Goal: Task Accomplishment & Management: Use online tool/utility

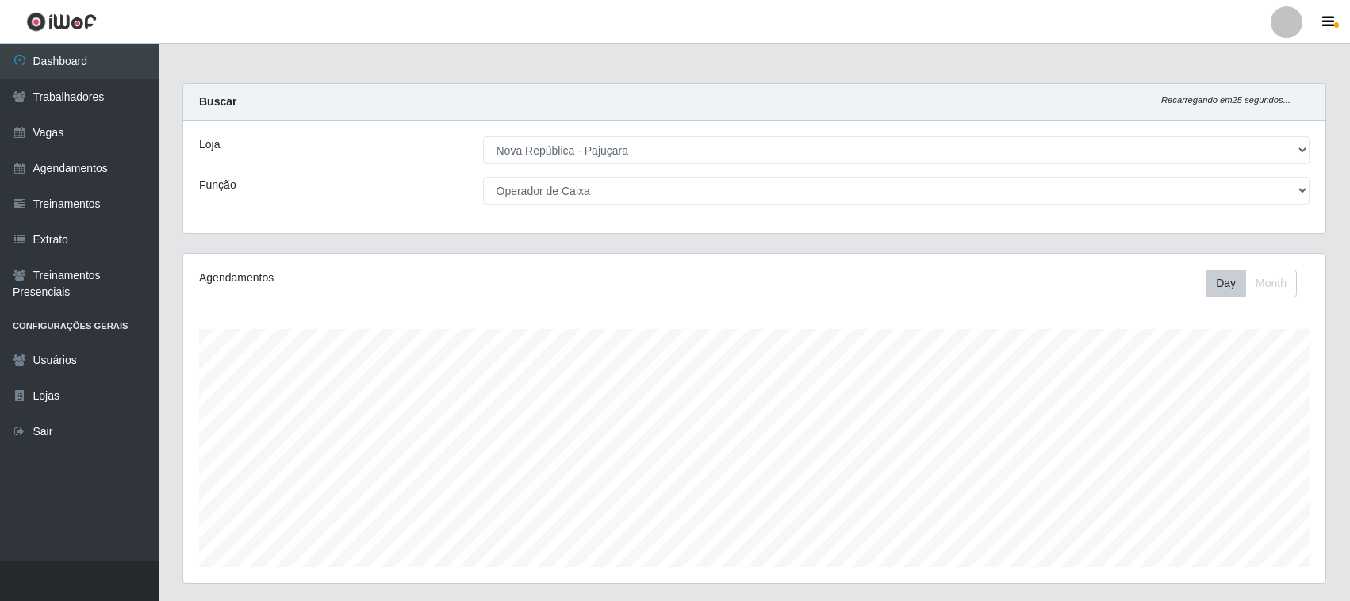
select select "65"
select select "22"
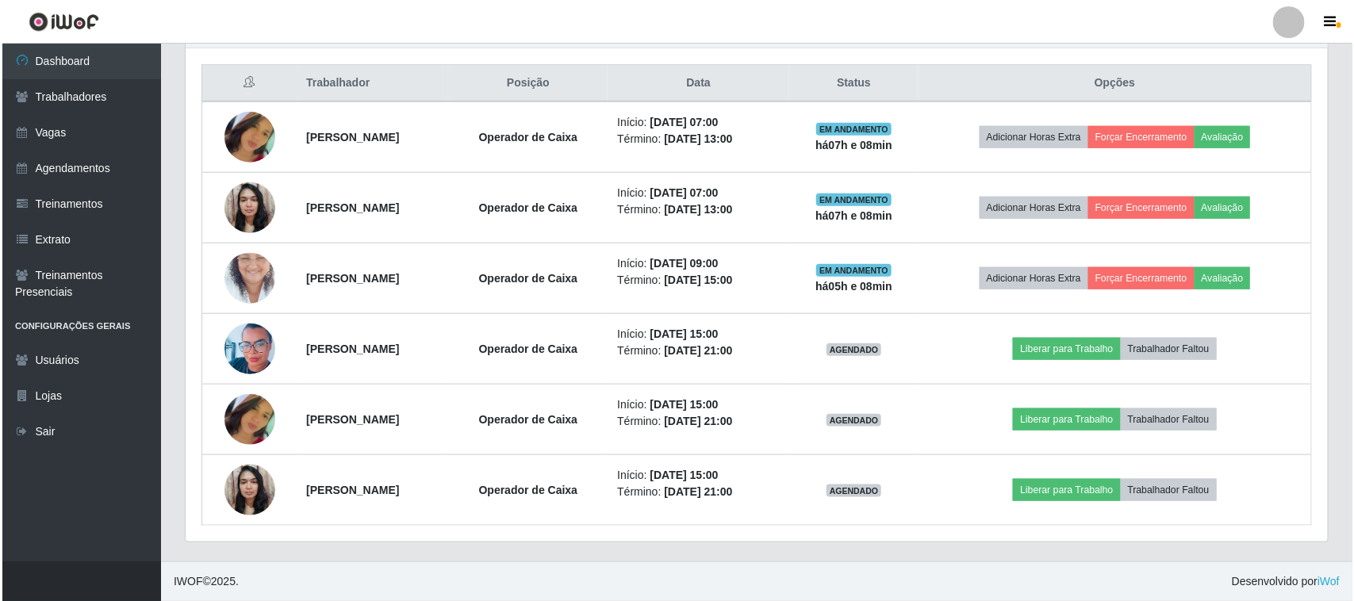
scroll to position [330, 1142]
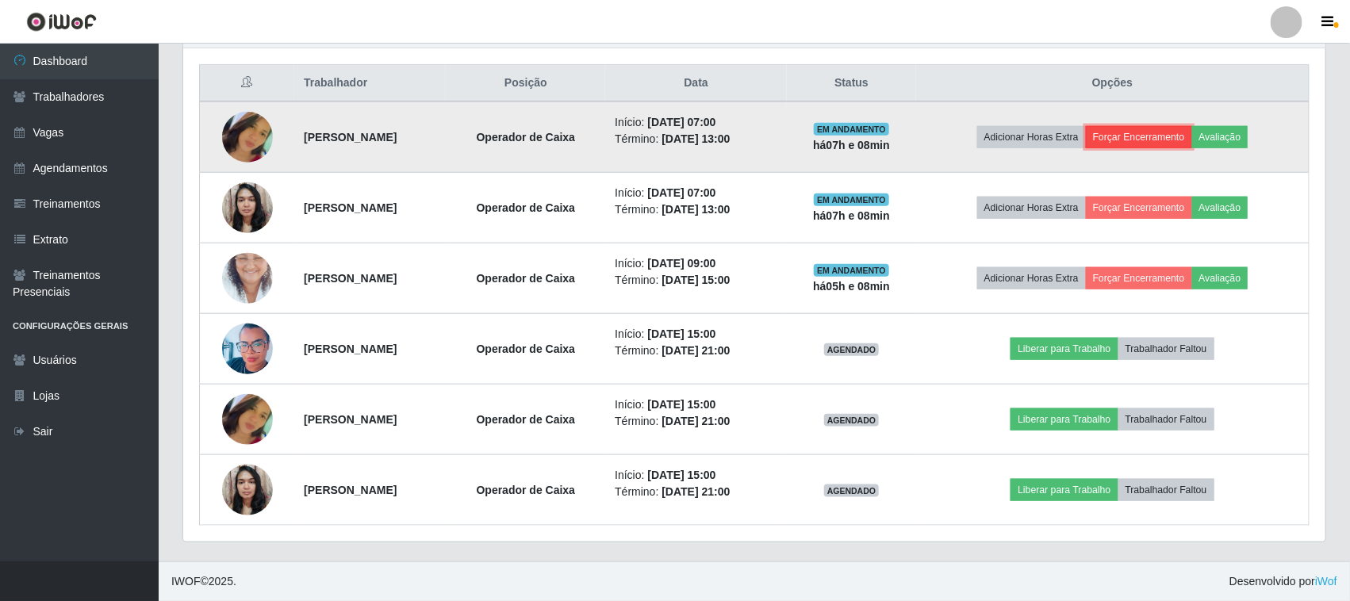
click at [1174, 127] on button "Forçar Encerramento" at bounding box center [1139, 137] width 106 height 22
click at [1162, 144] on button "Forçar Encerramento" at bounding box center [1139, 137] width 106 height 22
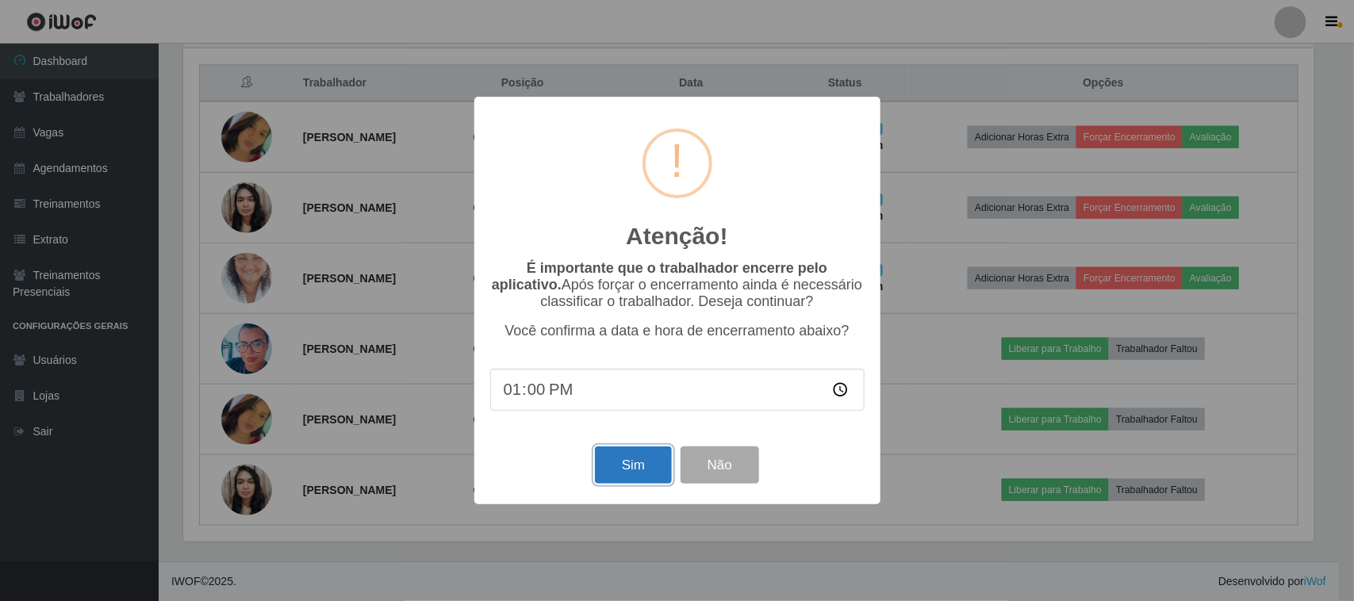
click at [621, 480] on button "Sim" at bounding box center [633, 464] width 77 height 37
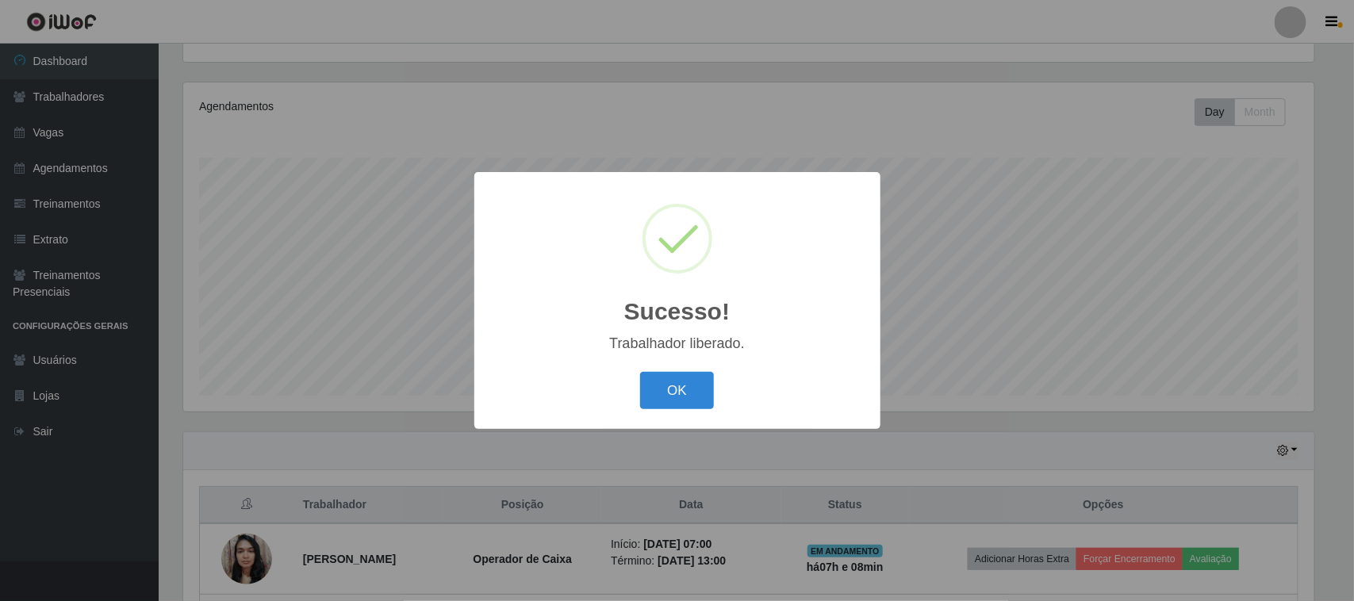
click at [680, 369] on div "OK Cancel" at bounding box center [677, 390] width 374 height 45
click at [683, 390] on button "OK" at bounding box center [677, 390] width 74 height 37
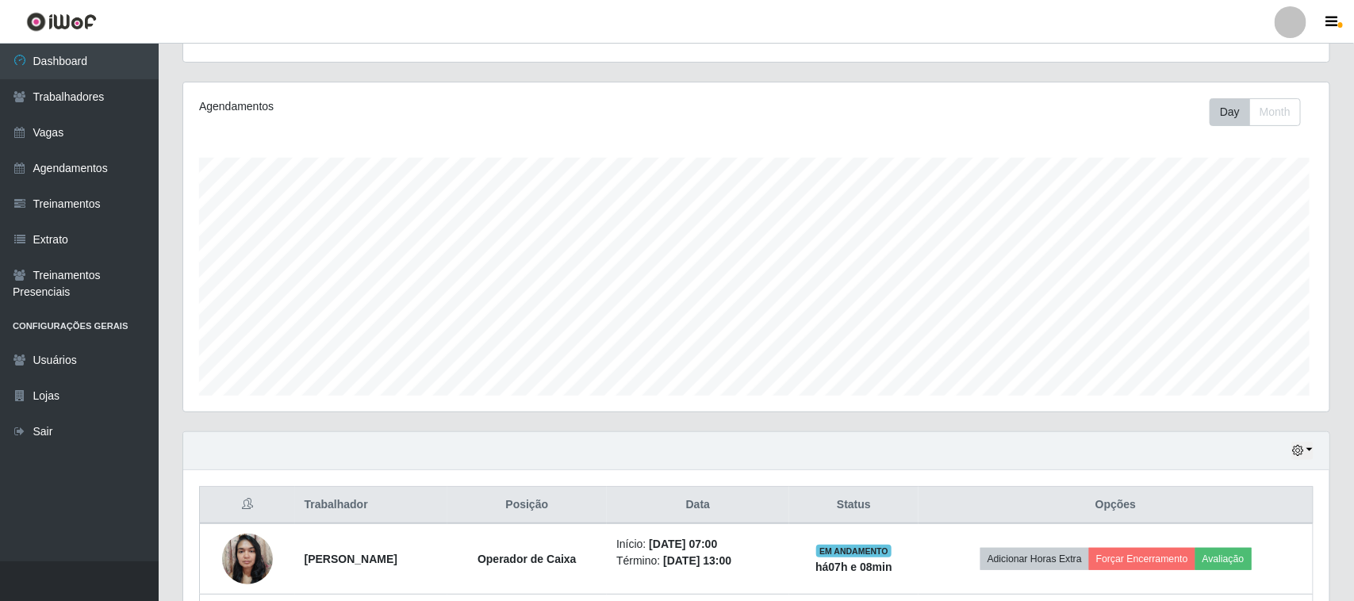
scroll to position [330, 1142]
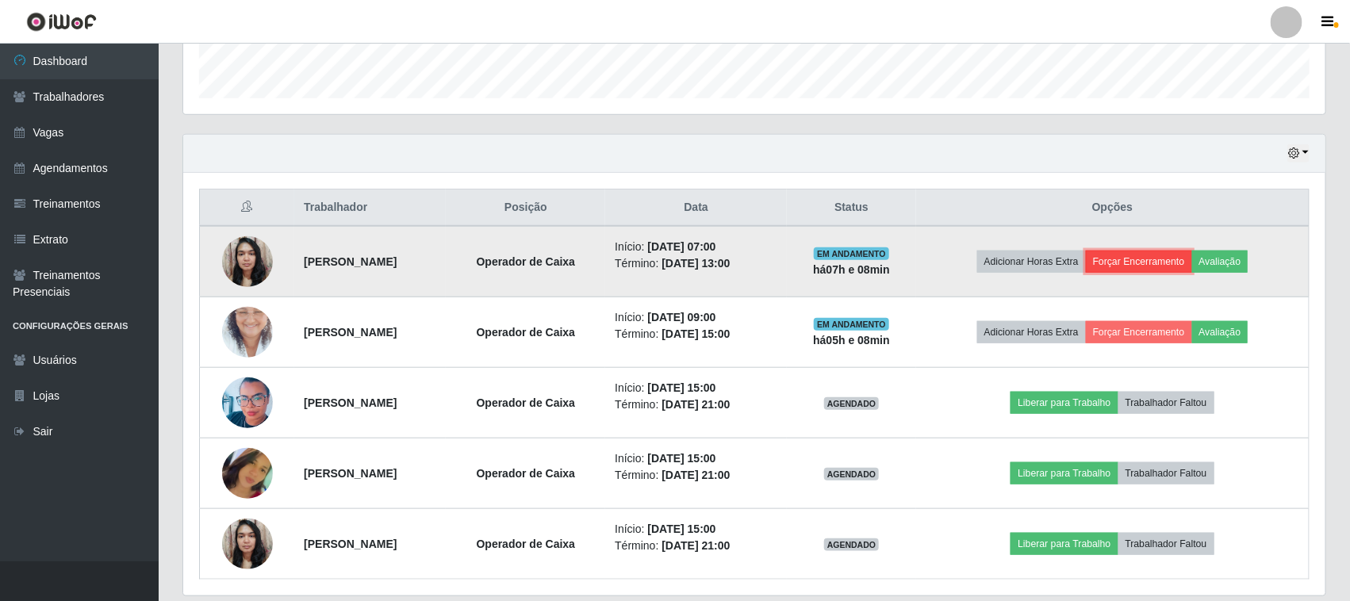
click at [1136, 259] on button "Forçar Encerramento" at bounding box center [1139, 262] width 106 height 22
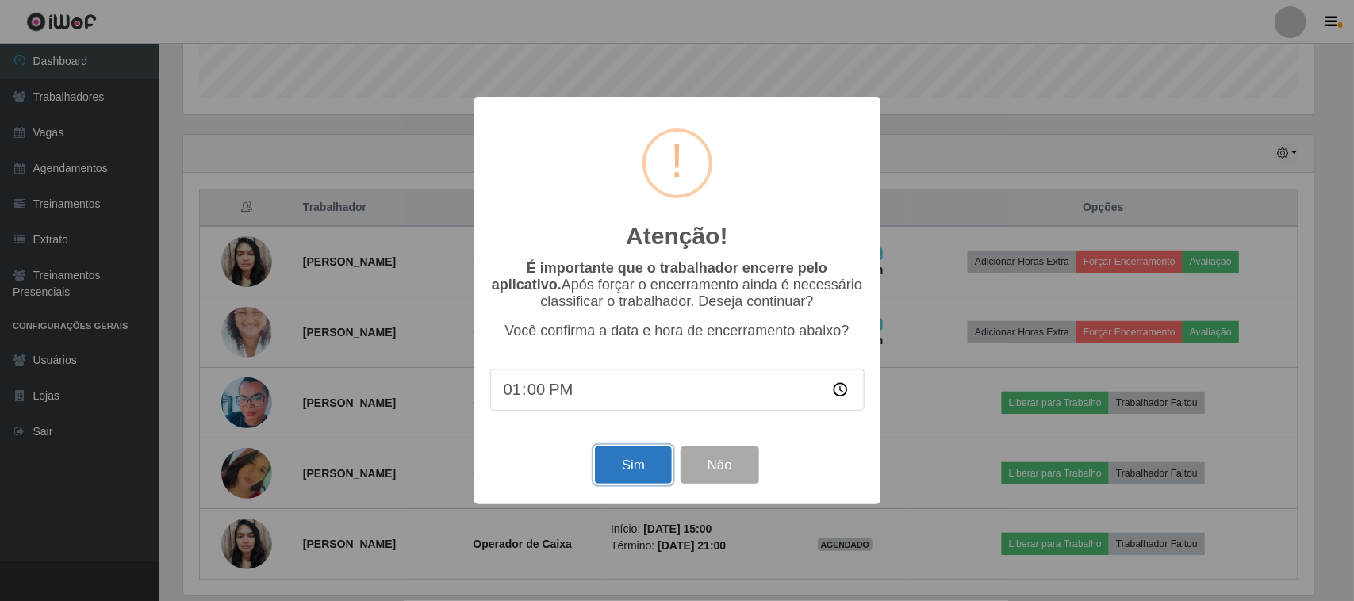
click at [655, 481] on button "Sim" at bounding box center [633, 464] width 77 height 37
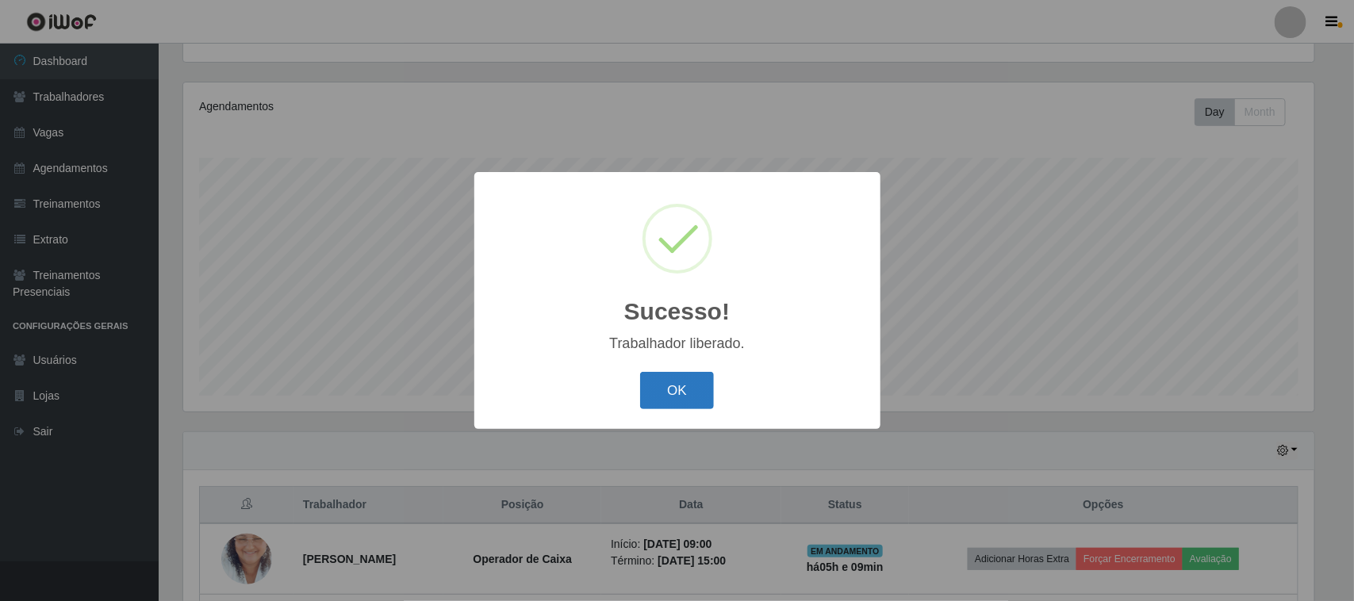
click at [680, 403] on button "OK" at bounding box center [677, 390] width 74 height 37
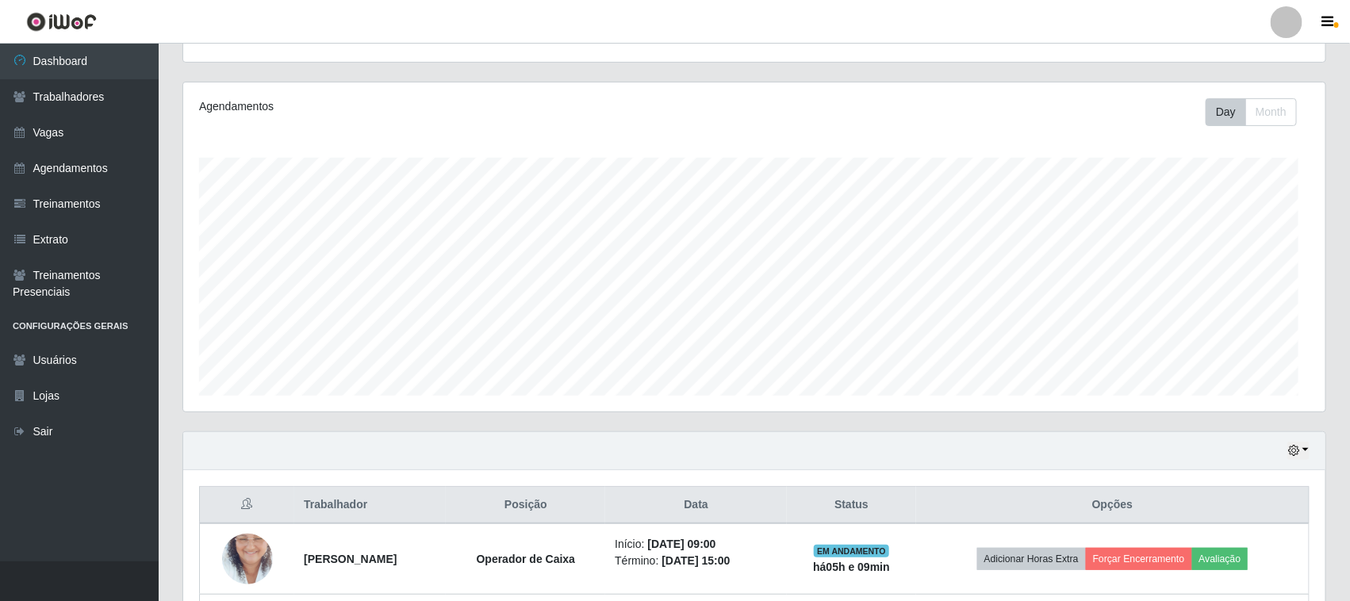
scroll to position [330, 1142]
